Goal: Task Accomplishment & Management: Use online tool/utility

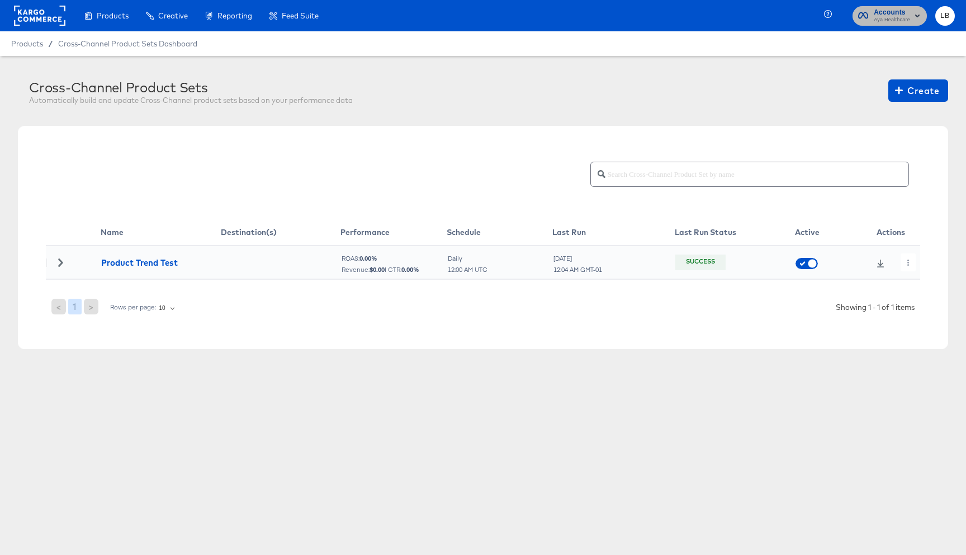
click at [899, 20] on span "Aya Healthcare" at bounding box center [892, 20] width 36 height 9
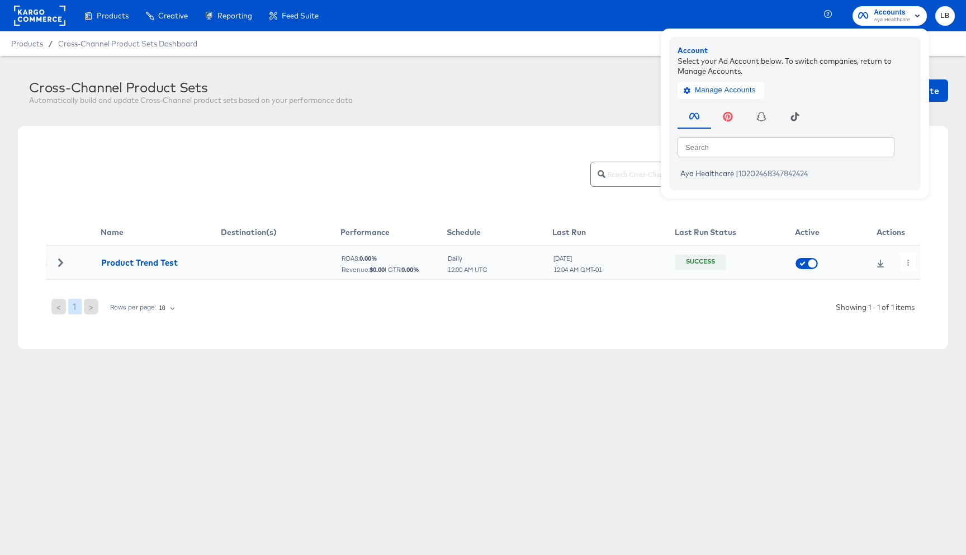
click at [46, 11] on rect at bounding box center [39, 16] width 51 height 20
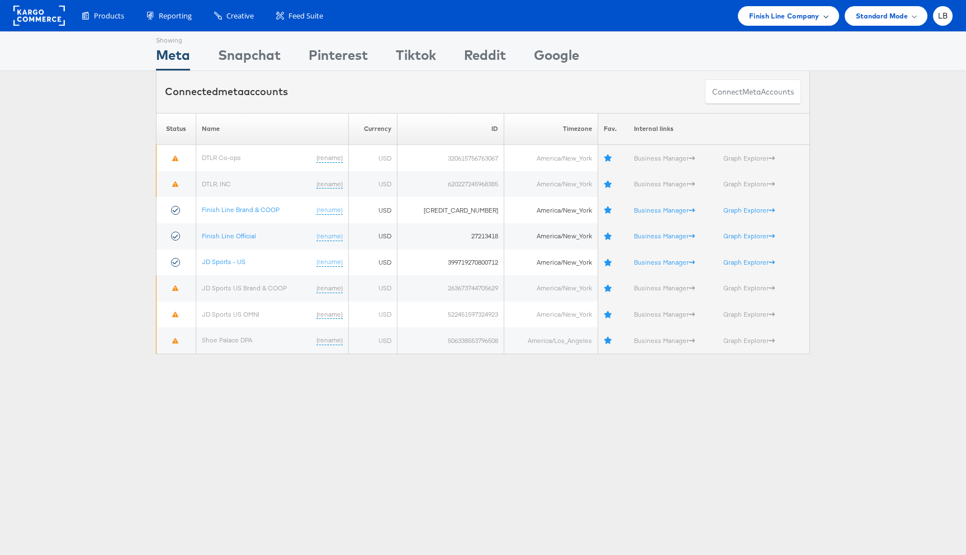
click at [820, 16] on div "Finish Line Company" at bounding box center [788, 16] width 79 height 12
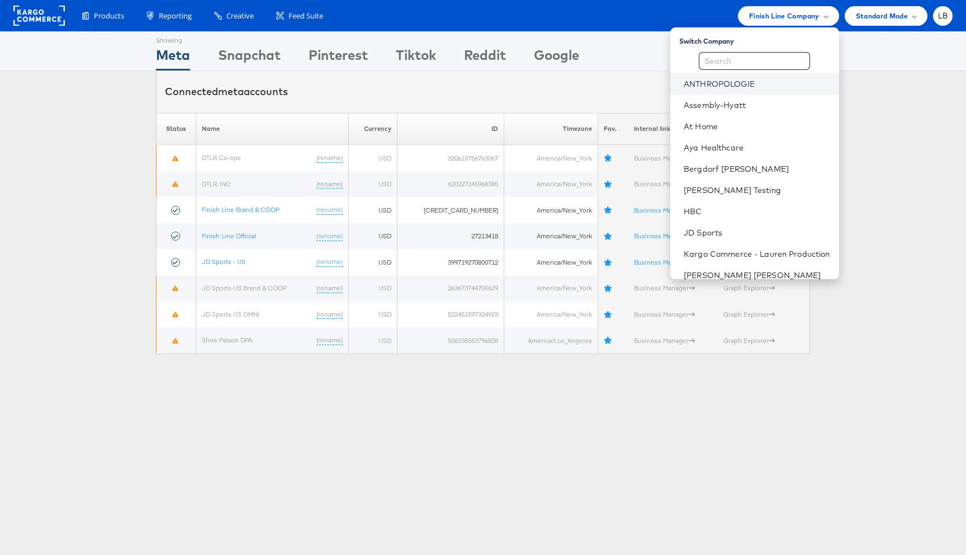
click at [760, 82] on link "ANTHROPOLOGIE" at bounding box center [757, 83] width 146 height 11
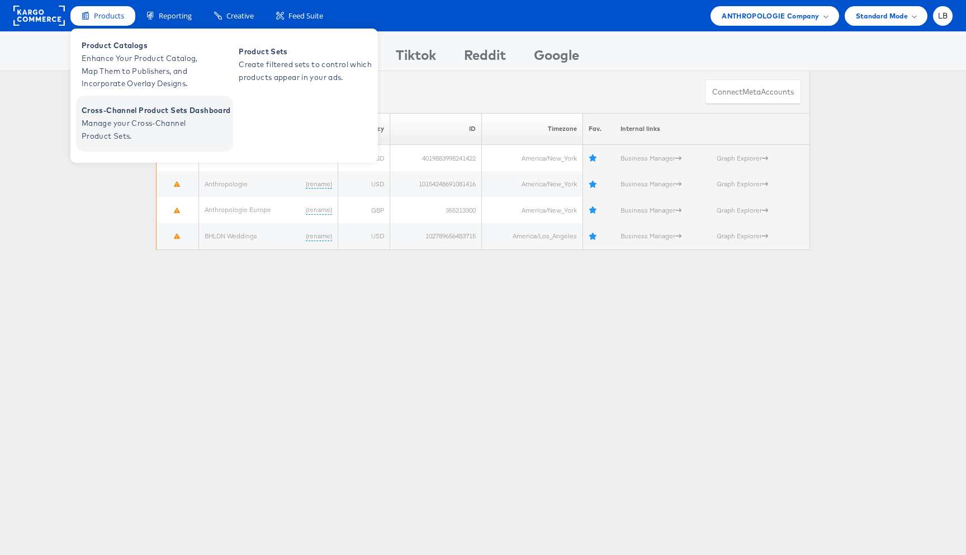
click at [130, 125] on span "Manage your Cross-Channel Product Sets." at bounding box center [149, 130] width 134 height 26
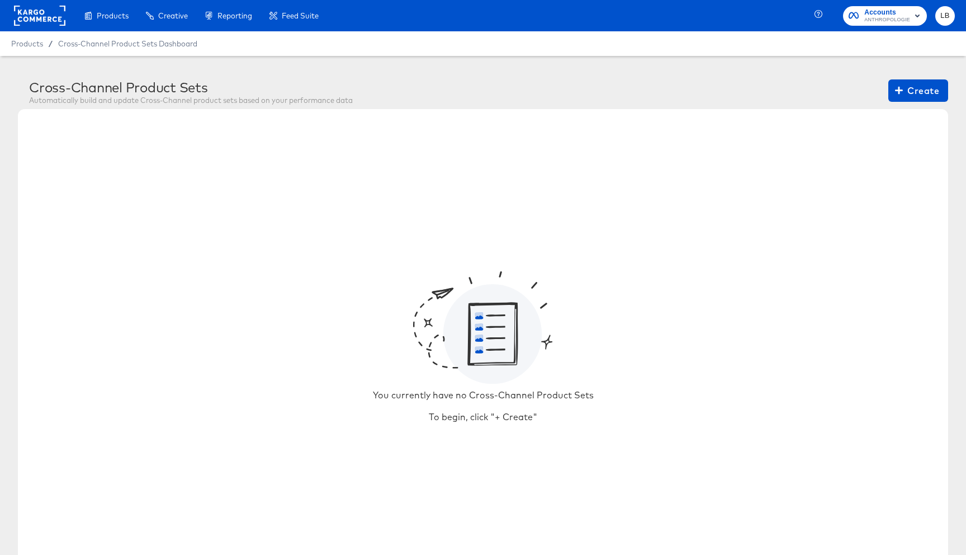
click at [43, 17] on rect at bounding box center [39, 16] width 51 height 20
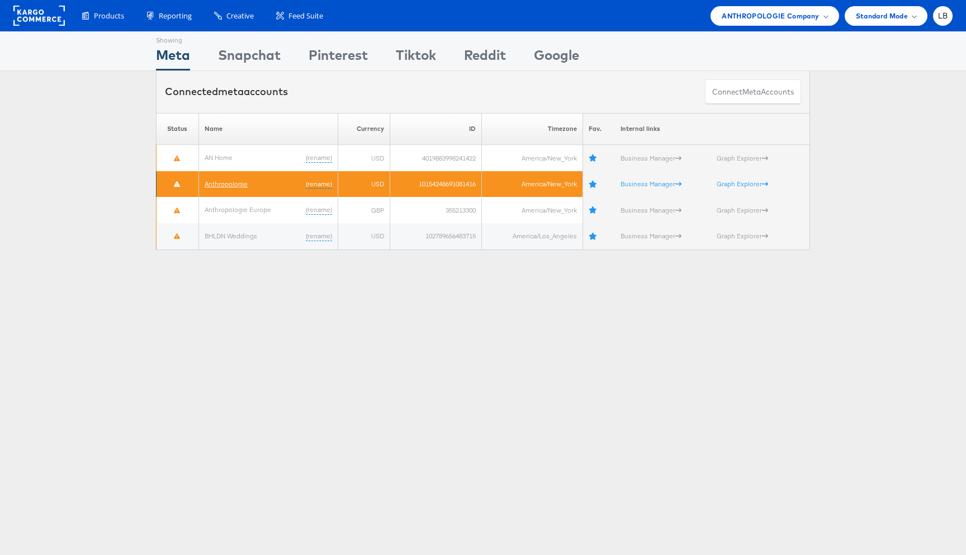
click at [224, 187] on link "Anthropologie" at bounding box center [226, 183] width 43 height 8
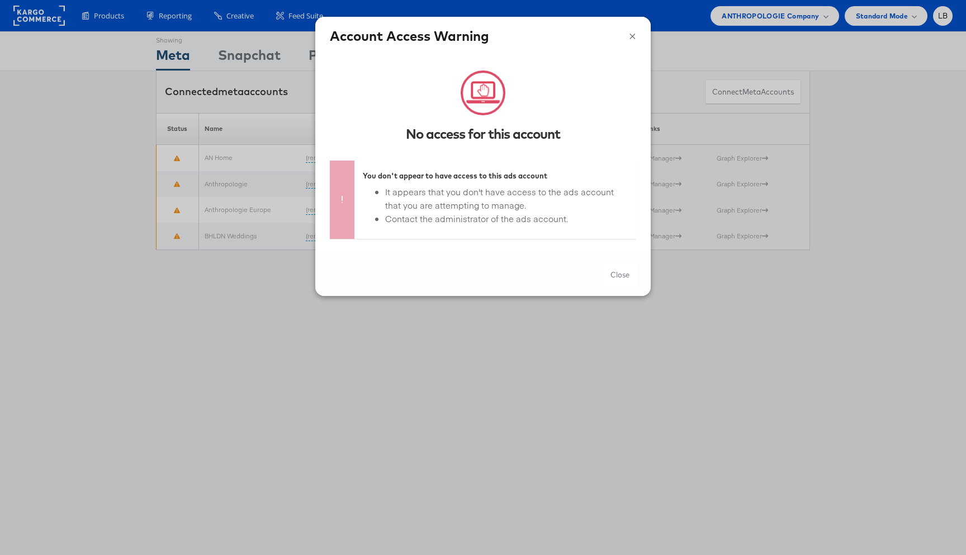
click at [631, 38] on button "×" at bounding box center [632, 34] width 7 height 17
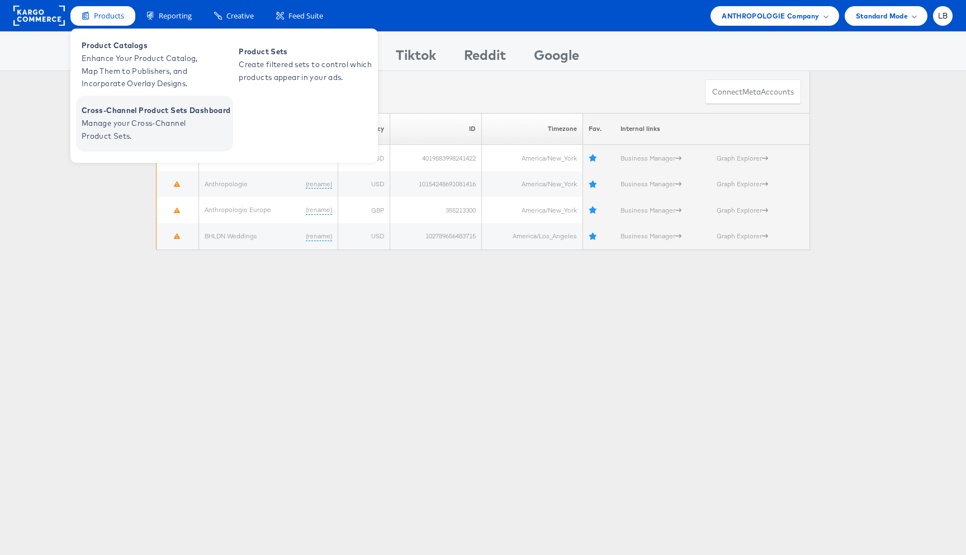
click at [140, 132] on span "Manage your Cross-Channel Product Sets." at bounding box center [149, 130] width 134 height 26
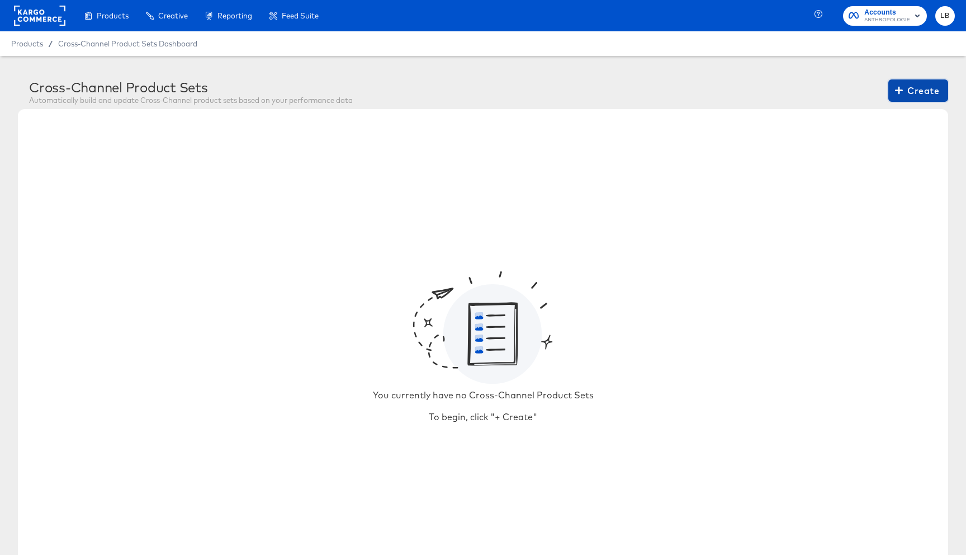
click at [913, 88] on span "Create" at bounding box center [918, 91] width 42 height 16
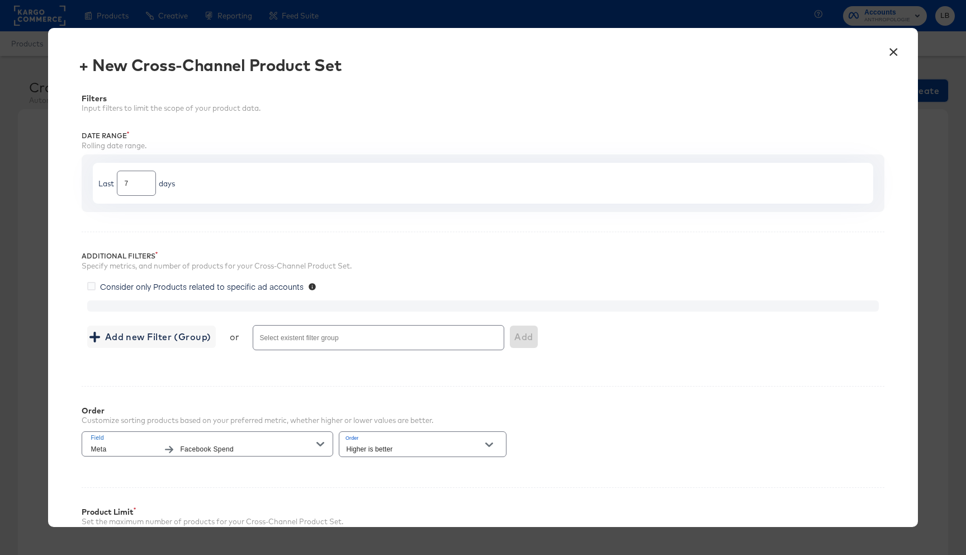
scroll to position [134, 0]
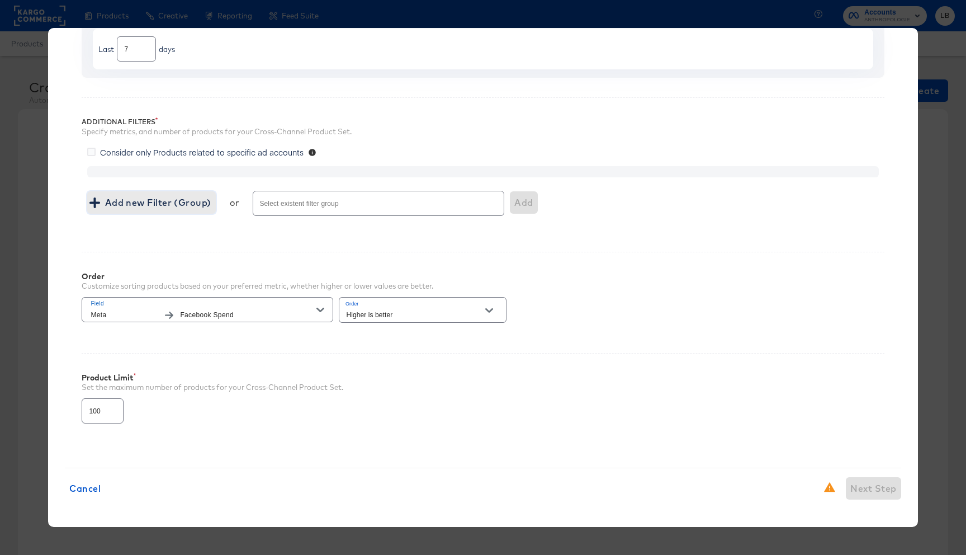
click at [162, 205] on span "Add new Filter (Group)" at bounding box center [151, 203] width 119 height 16
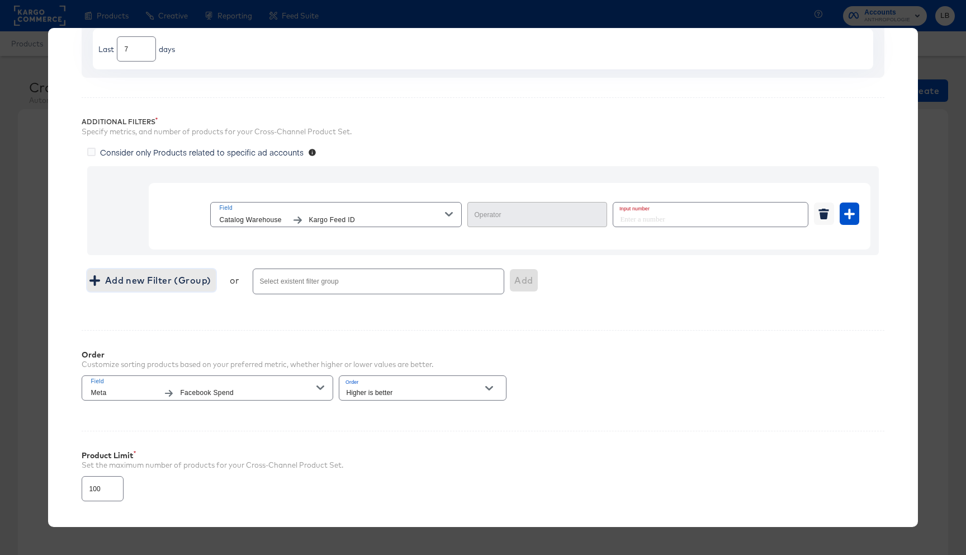
type input "Equal"
click at [450, 213] on icon "button" at bounding box center [449, 214] width 8 height 8
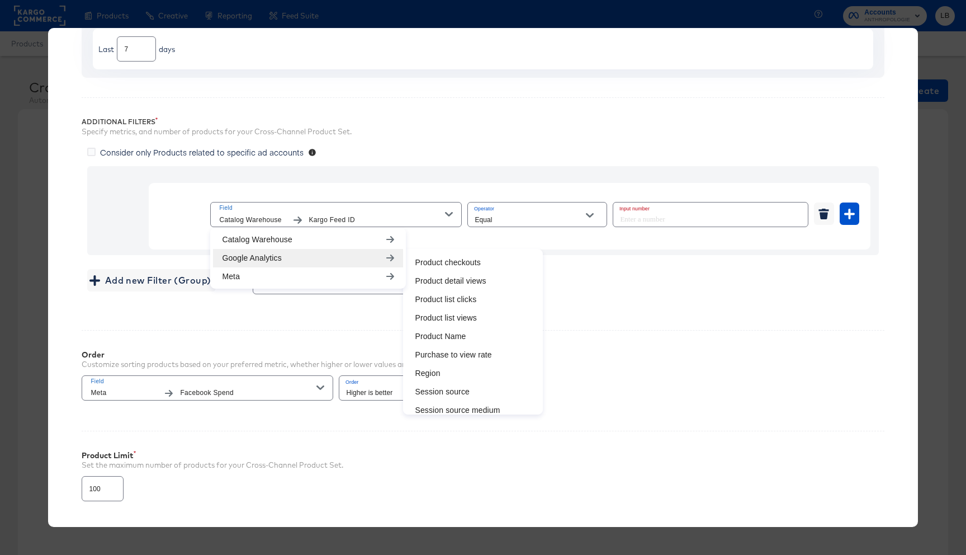
scroll to position [433, 0]
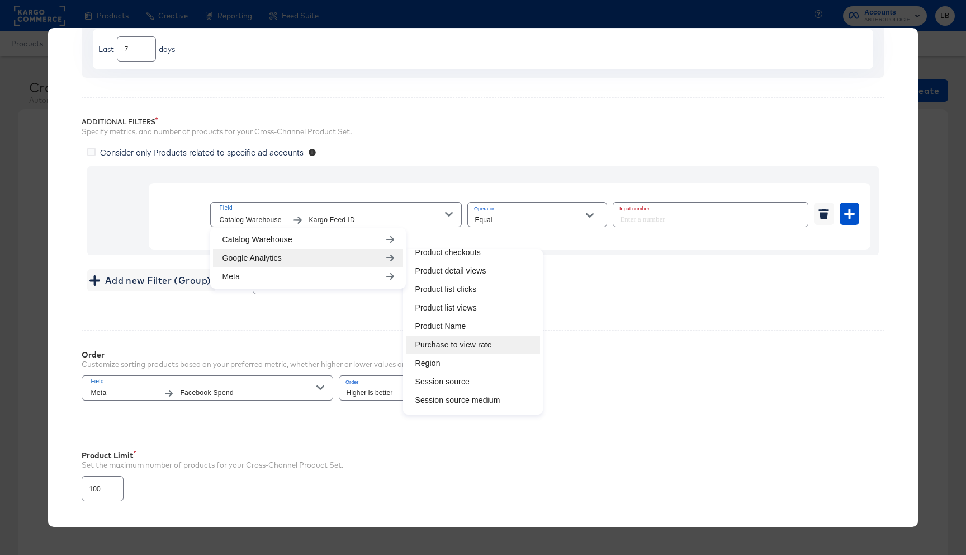
click at [466, 350] on li "Purchase to view rate" at bounding box center [473, 344] width 134 height 18
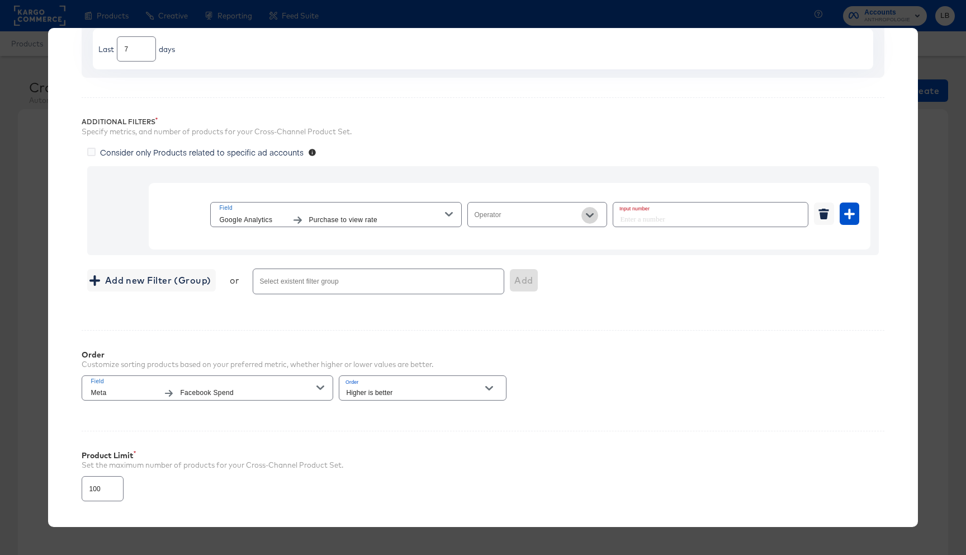
click at [591, 217] on icon "Open" at bounding box center [590, 215] width 8 height 8
click at [582, 243] on li "Greater Than or Equal" at bounding box center [537, 243] width 139 height 18
type input "Greater Than or Equal"
click at [645, 218] on input "number" at bounding box center [707, 214] width 188 height 24
